Goal: Task Accomplishment & Management: Complete application form

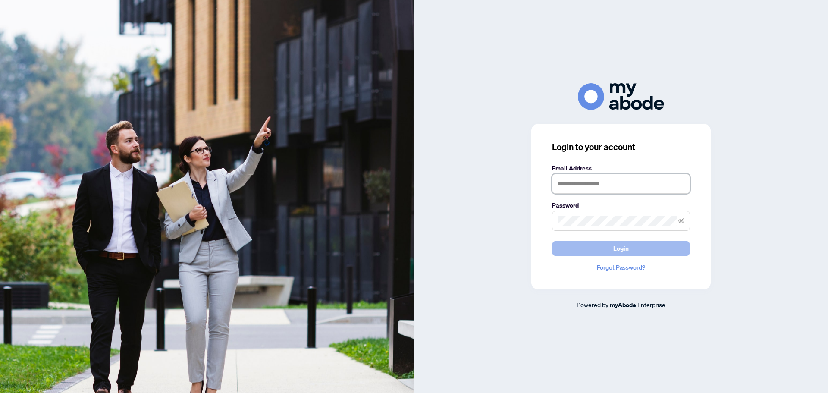
type input "**********"
click at [626, 246] on span "Login" at bounding box center [621, 249] width 16 height 14
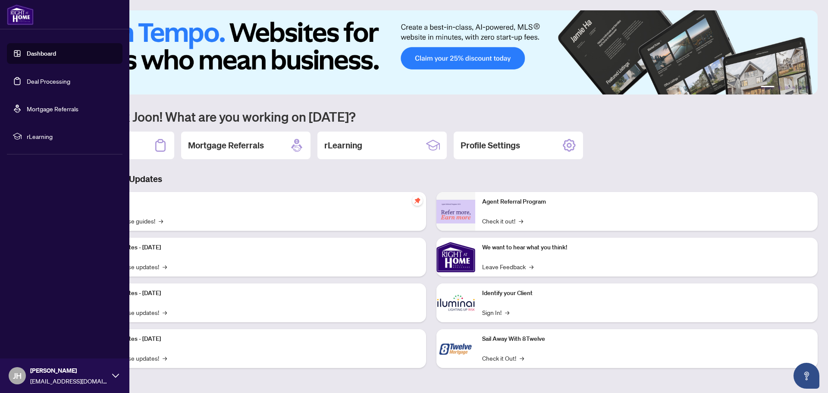
click at [36, 85] on link "Deal Processing" at bounding box center [49, 81] width 44 height 8
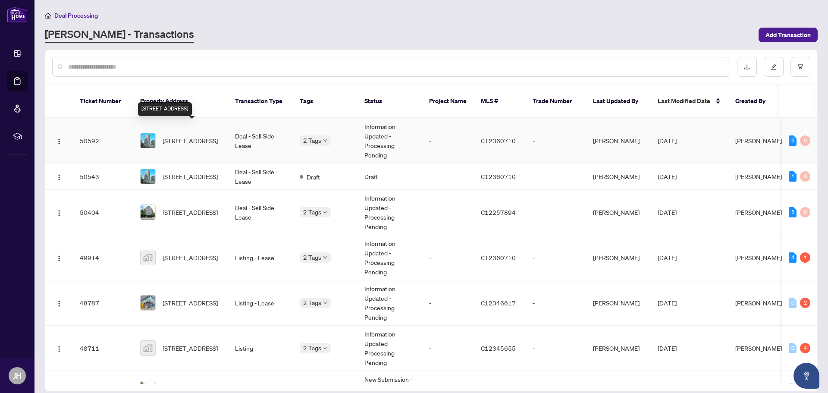
click at [205, 136] on span "[STREET_ADDRESS]" at bounding box center [190, 140] width 55 height 9
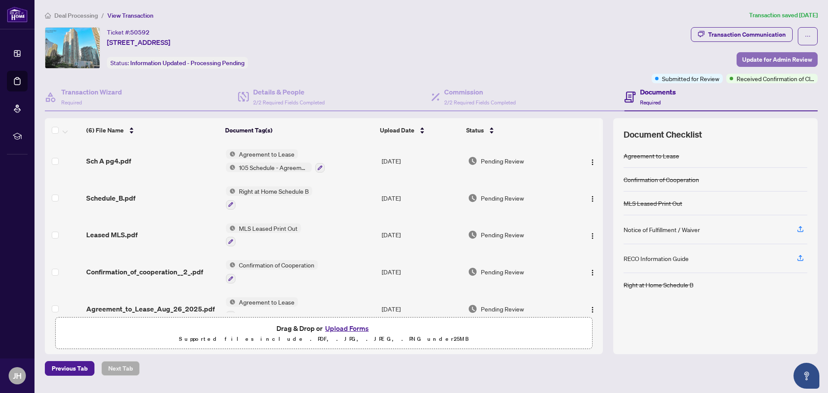
click at [780, 61] on span "Update for Admin Review" at bounding box center [777, 60] width 70 height 14
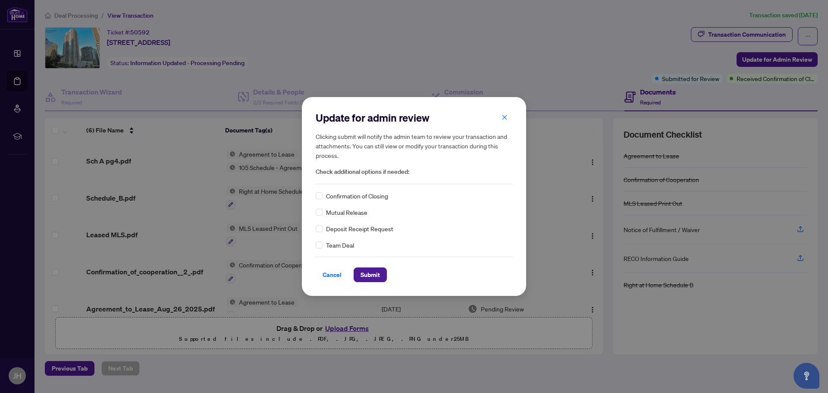
click at [364, 198] on span "Confirmation of Closing" at bounding box center [357, 195] width 62 height 9
click at [368, 271] on span "Submit" at bounding box center [370, 275] width 19 height 14
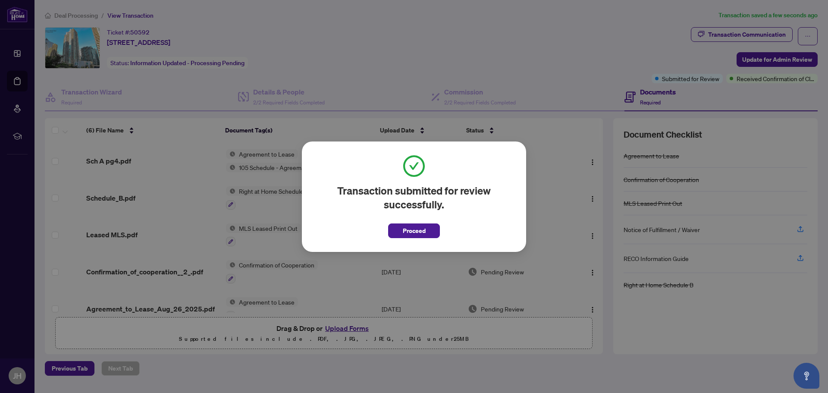
click at [419, 231] on span "Proceed" at bounding box center [414, 231] width 23 height 14
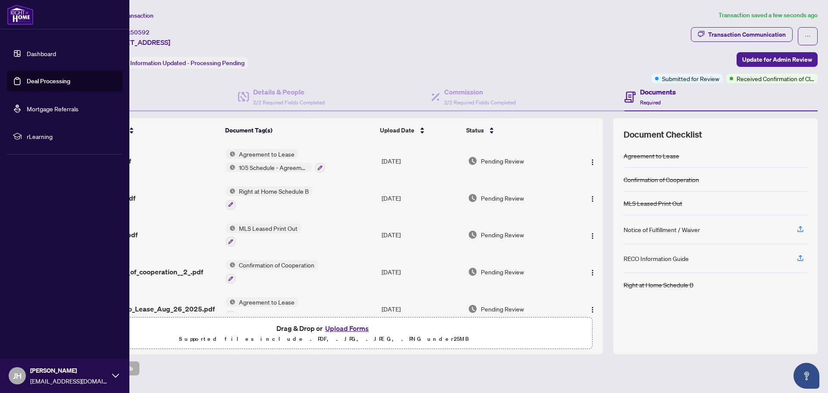
click at [38, 85] on link "Deal Processing" at bounding box center [49, 81] width 44 height 8
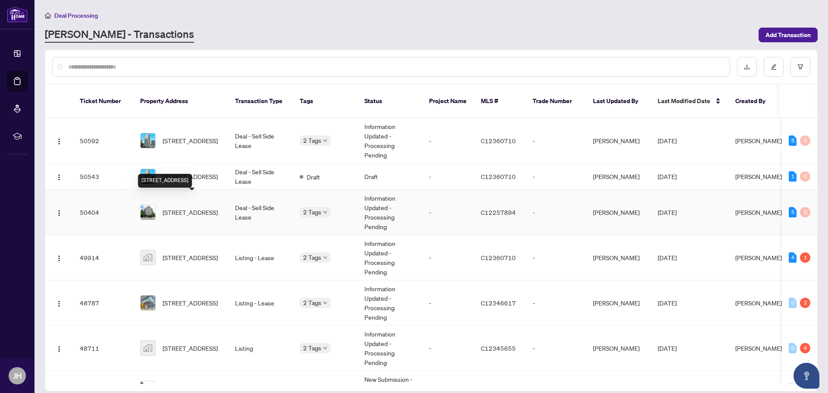
click at [192, 207] on span "[STREET_ADDRESS]" at bounding box center [190, 211] width 55 height 9
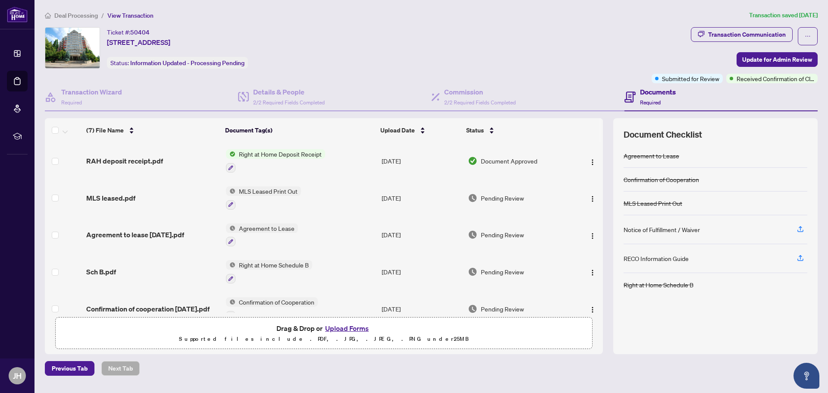
click at [655, 92] on h4 "Documents" at bounding box center [658, 92] width 36 height 10
click at [653, 95] on h4 "Documents" at bounding box center [658, 92] width 36 height 10
click at [800, 231] on icon "button" at bounding box center [801, 229] width 8 height 8
click at [767, 61] on span "Update for Admin Review" at bounding box center [777, 60] width 70 height 14
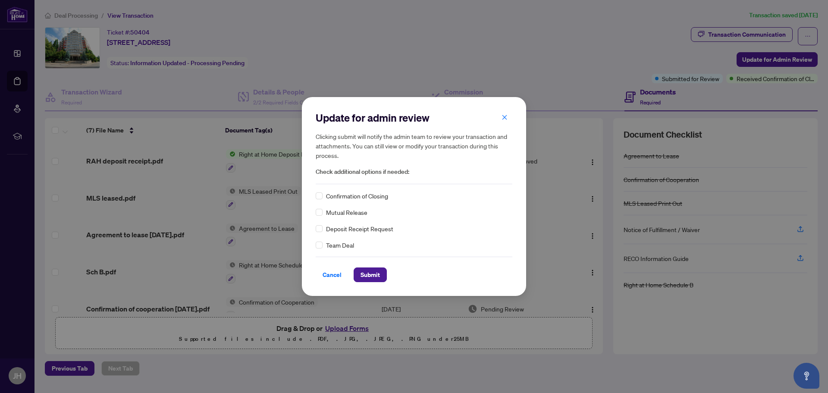
click at [345, 197] on span "Confirmation of Closing" at bounding box center [357, 195] width 62 height 9
click at [372, 275] on span "Submit" at bounding box center [370, 275] width 19 height 14
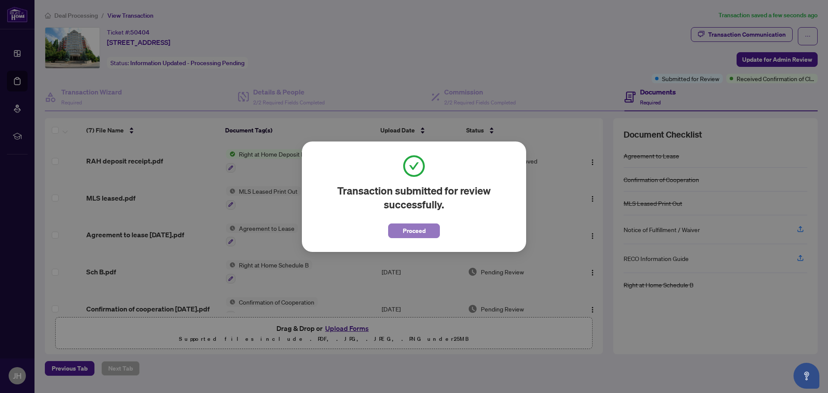
click at [413, 235] on span "Proceed" at bounding box center [414, 231] width 23 height 14
